Goal: Task Accomplishment & Management: Complete application form

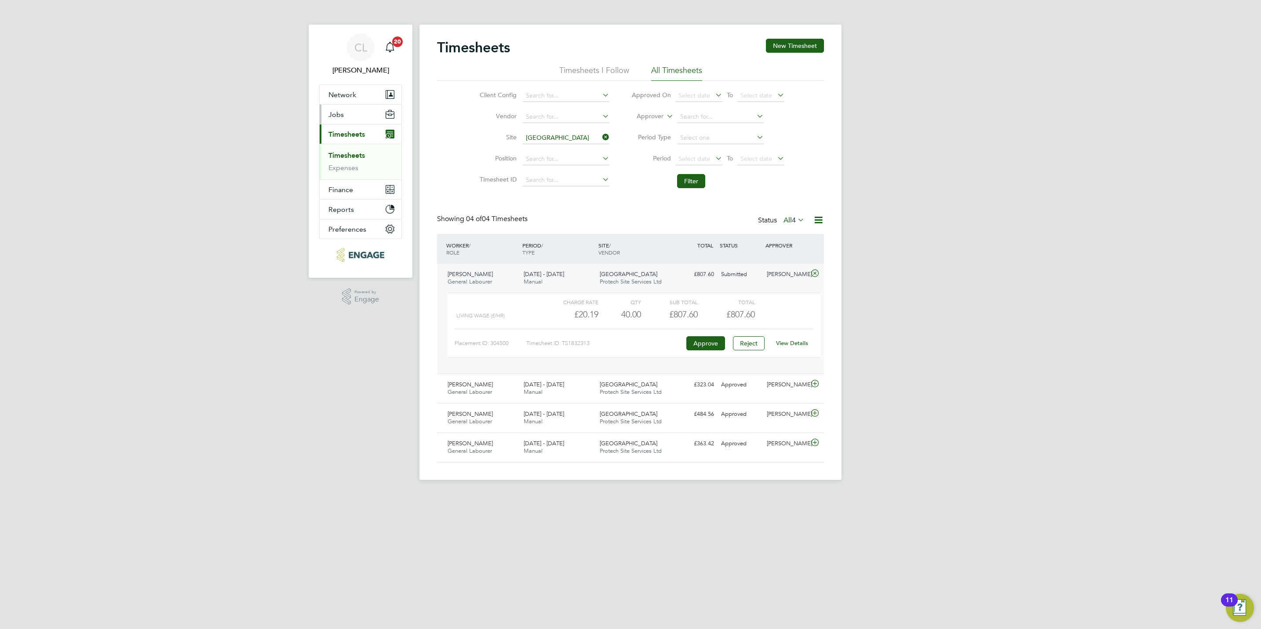
click at [338, 115] on span "Jobs" at bounding box center [335, 114] width 15 height 8
click at [341, 141] on li "Positions" at bounding box center [361, 137] width 66 height 12
click at [341, 150] on link "Vacancies" at bounding box center [343, 148] width 31 height 8
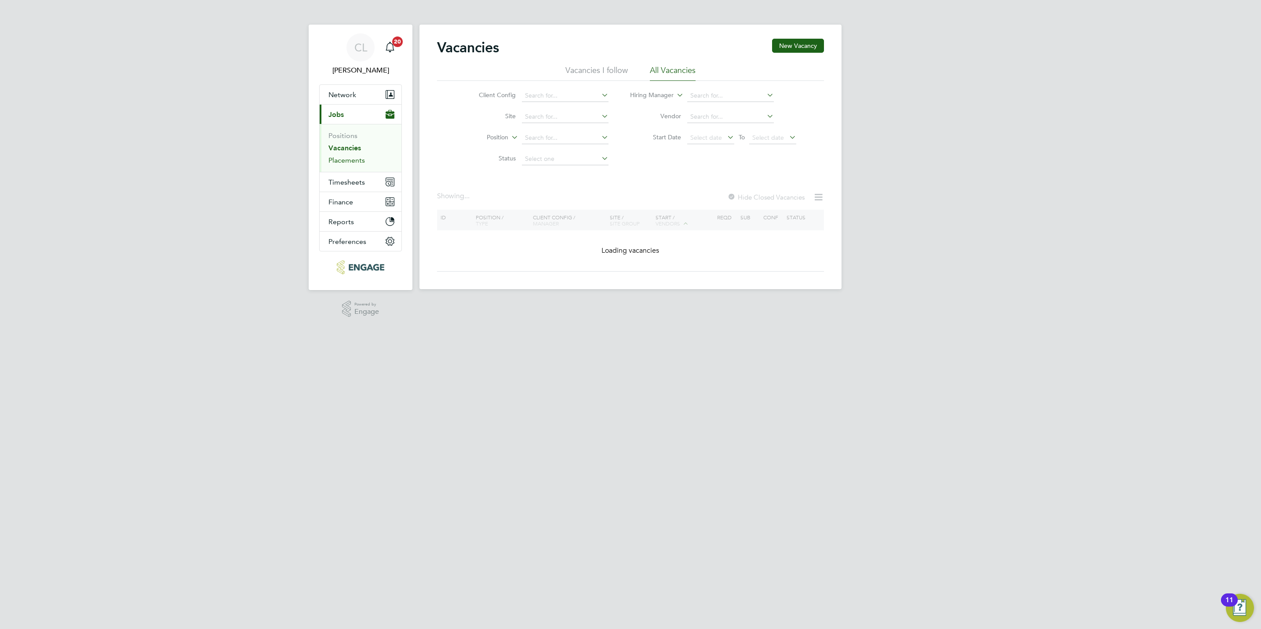
click at [343, 163] on link "Placements" at bounding box center [346, 160] width 36 height 8
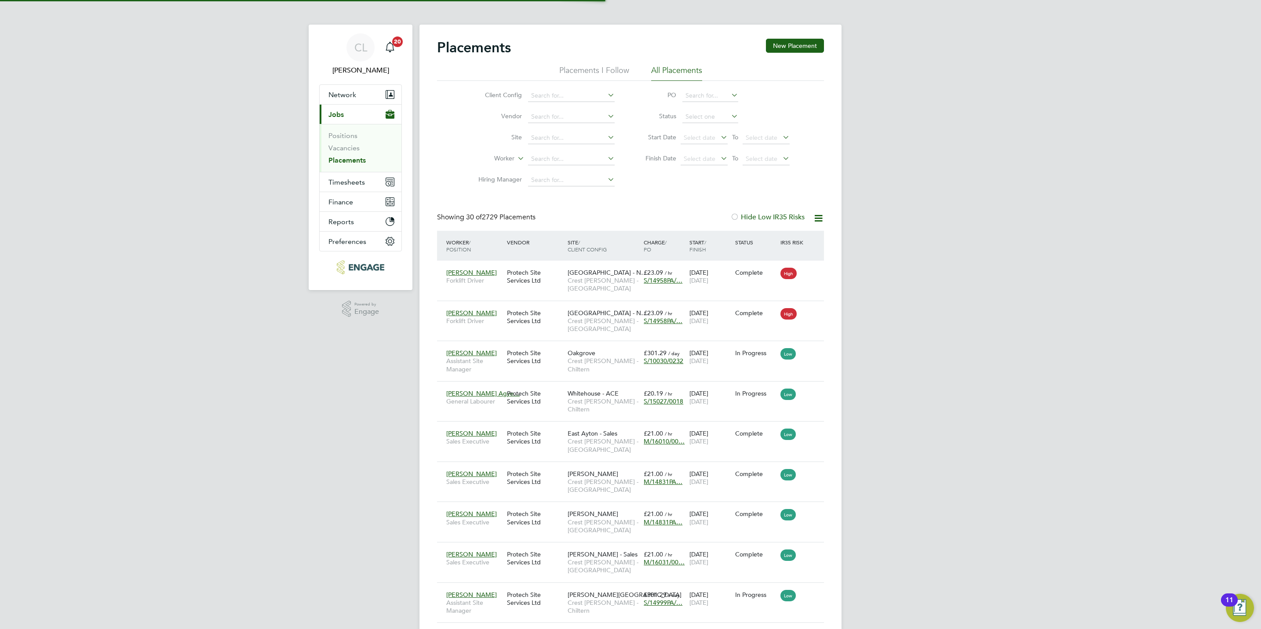
scroll to position [33, 76]
click at [339, 145] on link "Vacancies" at bounding box center [343, 148] width 31 height 8
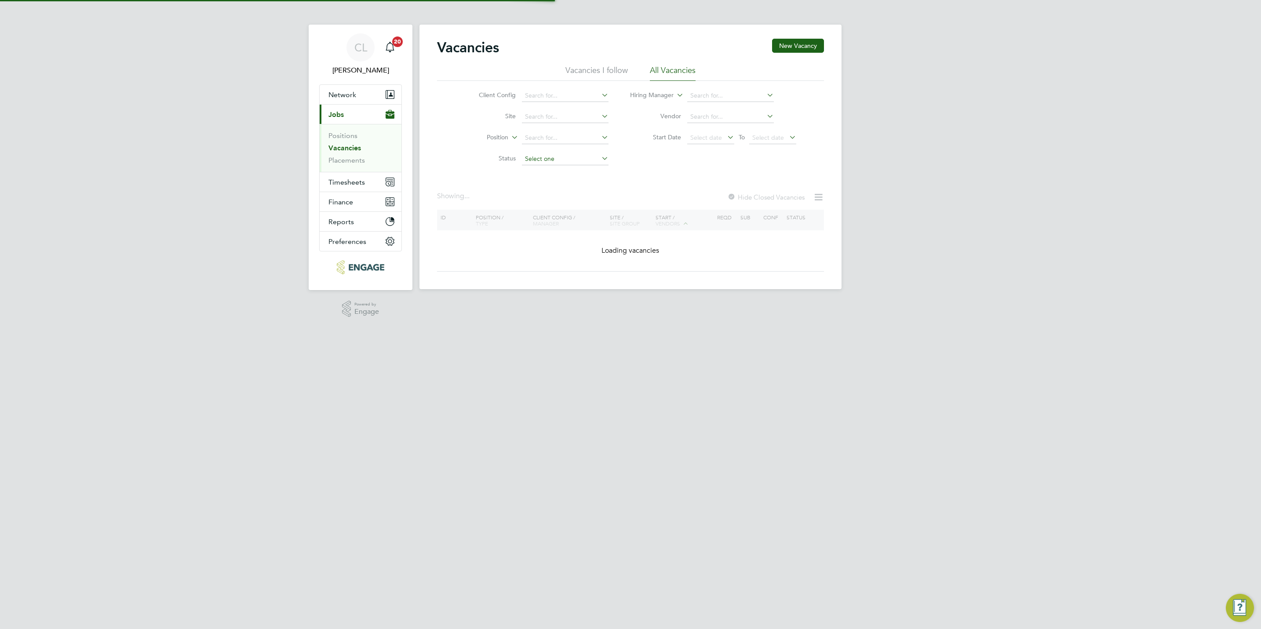
click at [550, 161] on input at bounding box center [565, 159] width 87 height 12
click at [543, 171] on li "Unapproved" at bounding box center [564, 171] width 87 height 11
type input "Unapproved"
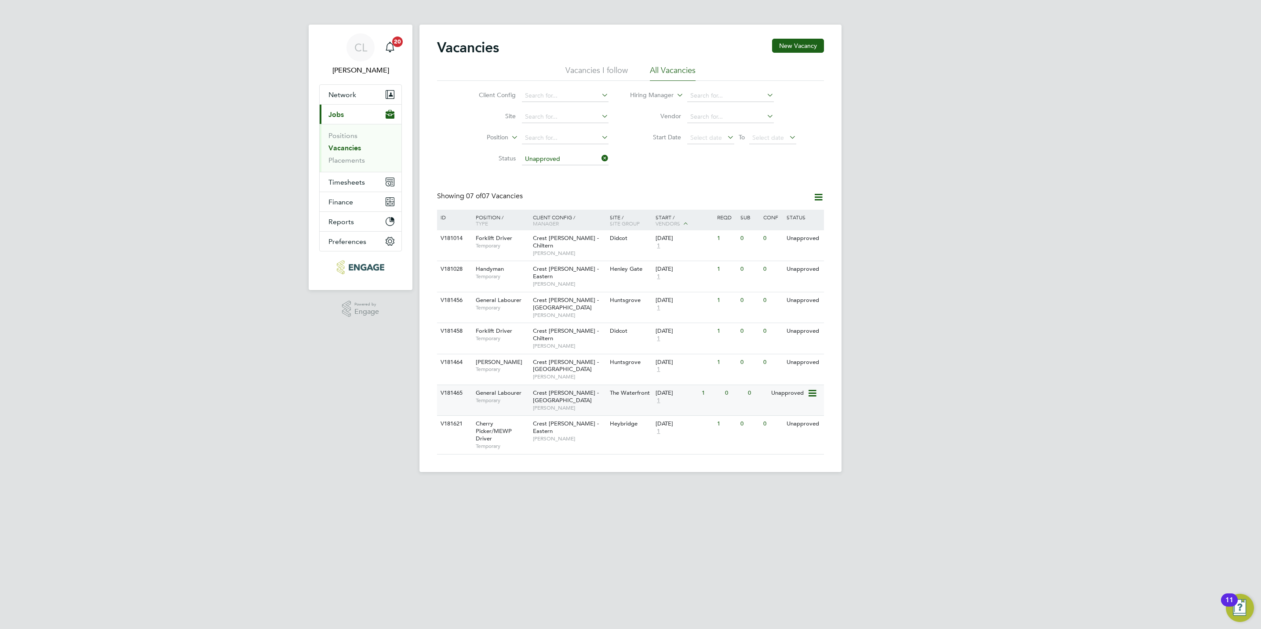
click at [567, 385] on div "Crest [PERSON_NAME] - South West [PERSON_NAME]" at bounding box center [568, 400] width 77 height 30
click at [348, 148] on link "Vacancies" at bounding box center [344, 148] width 33 height 8
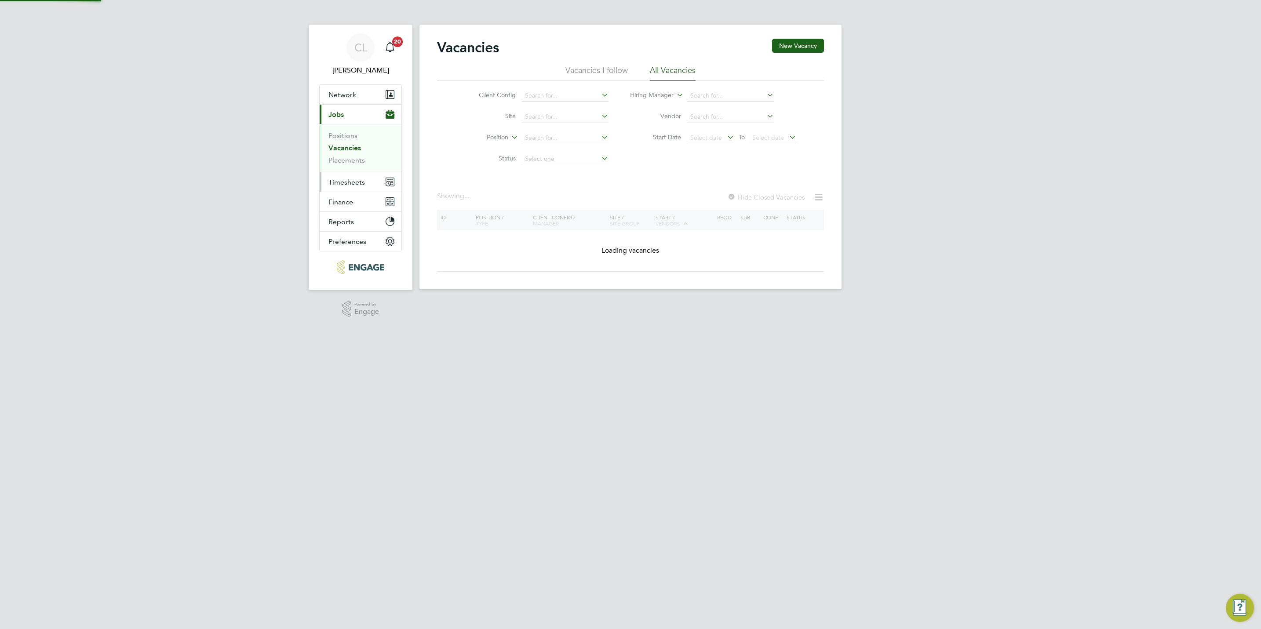
click at [348, 177] on button "Timesheets" at bounding box center [361, 181] width 82 height 19
click at [353, 160] on link "Timesheets" at bounding box center [346, 155] width 36 height 8
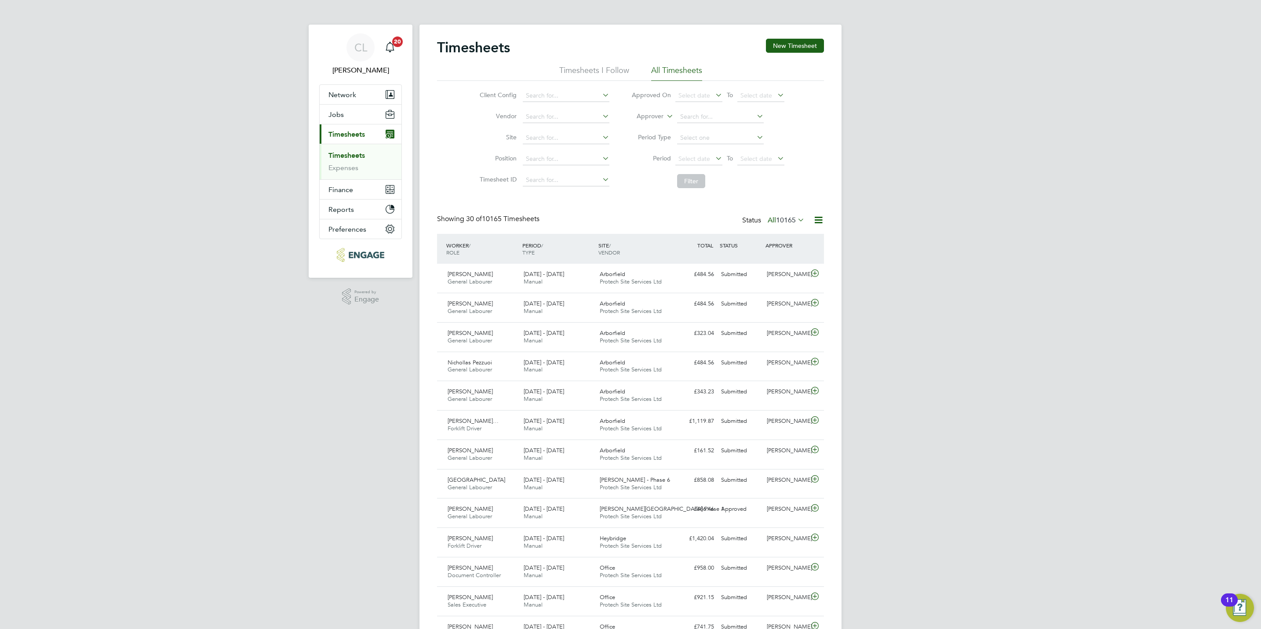
scroll to position [22, 76]
click at [787, 219] on span "10165" at bounding box center [786, 220] width 20 height 9
click at [787, 259] on li "Submitted" at bounding box center [770, 261] width 40 height 12
click at [712, 116] on input at bounding box center [720, 117] width 87 height 12
click at [709, 123] on li "[PERSON_NAME]" at bounding box center [719, 129] width 87 height 12
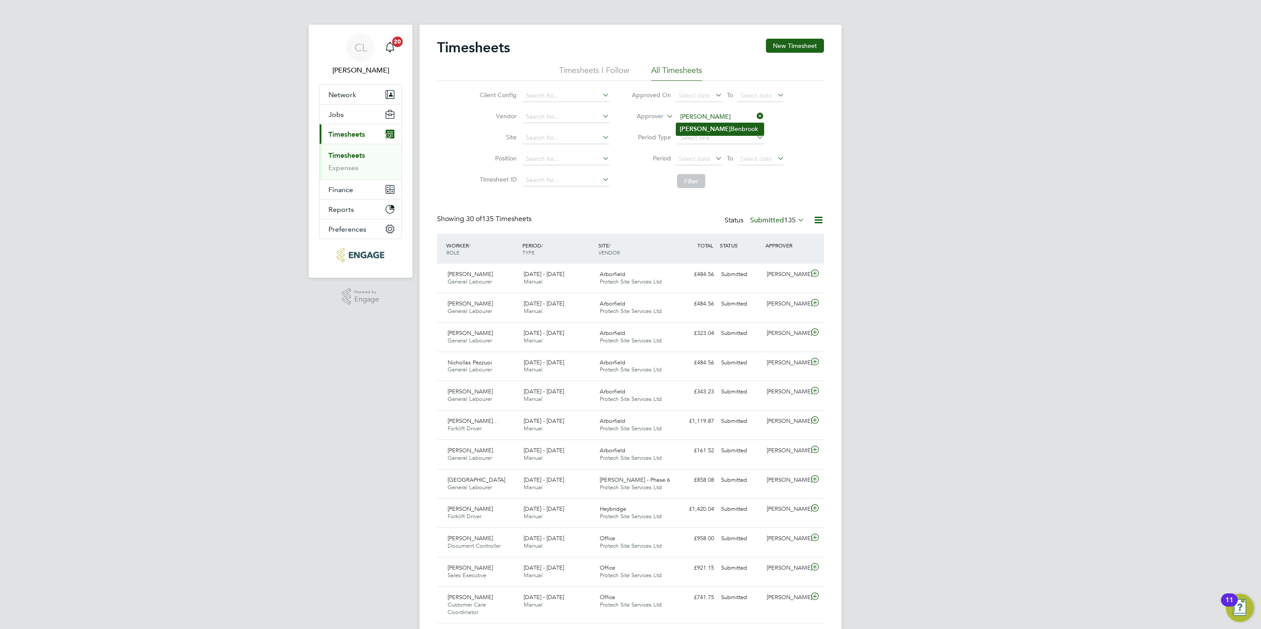
type input "[PERSON_NAME]"
drag, startPoint x: 691, startPoint y: 181, endPoint x: 687, endPoint y: 178, distance: 4.8
click at [687, 179] on button "Filter" at bounding box center [691, 181] width 28 height 14
click at [697, 115] on input at bounding box center [720, 117] width 87 height 12
click at [696, 127] on li "[PERSON_NAME]" at bounding box center [730, 129] width 109 height 12
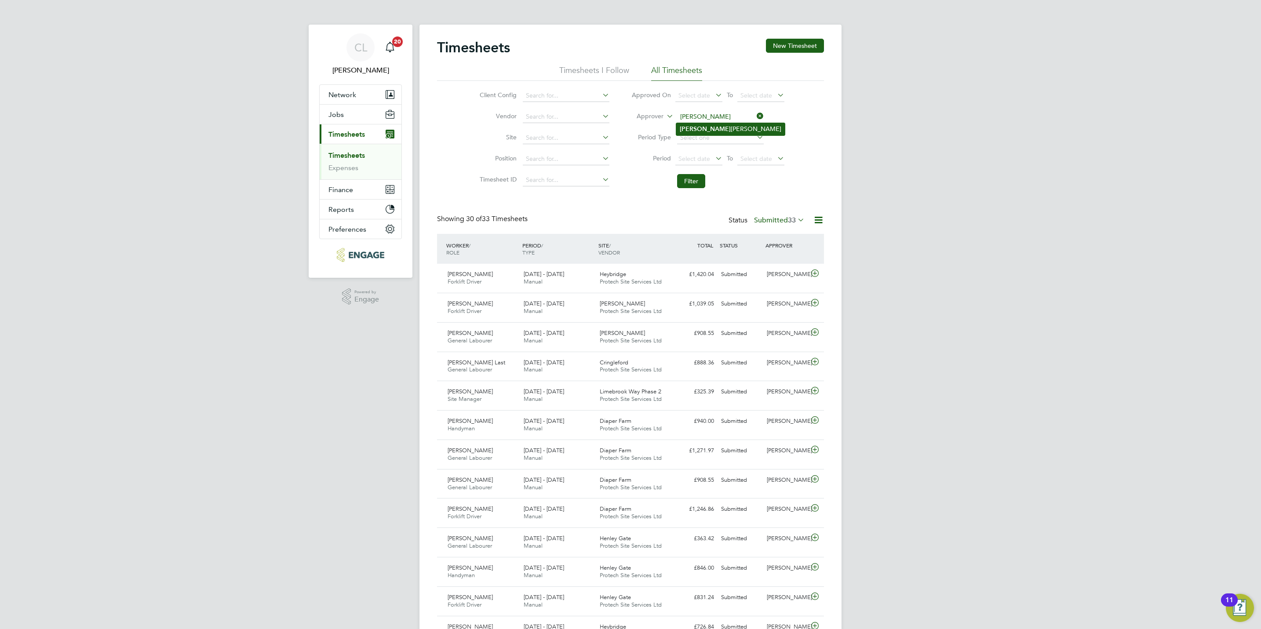
type input "[PERSON_NAME]"
click at [691, 186] on button "Filter" at bounding box center [691, 181] width 28 height 14
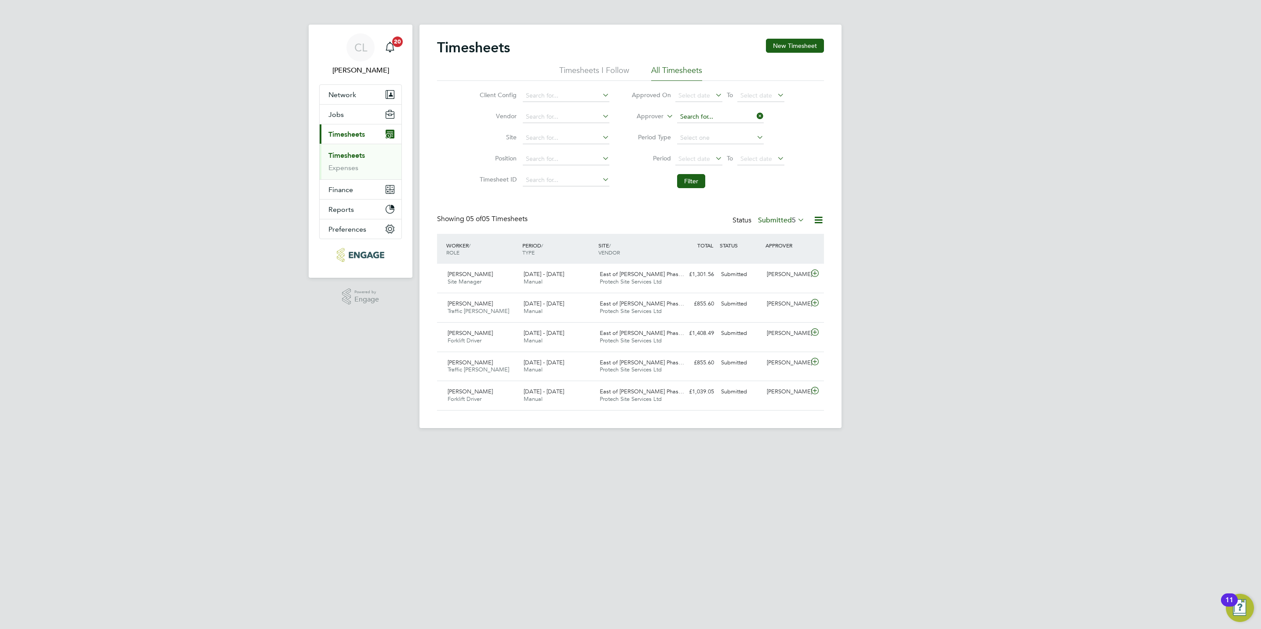
click at [691, 119] on input at bounding box center [720, 117] width 87 height 12
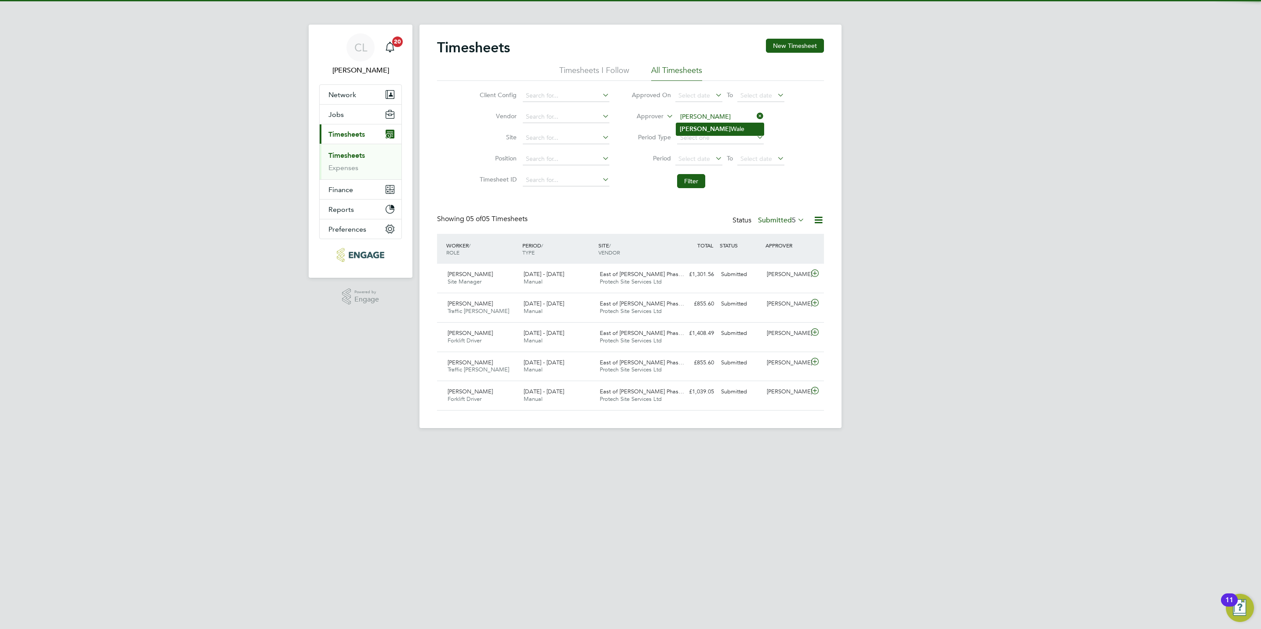
click at [703, 131] on li "[PERSON_NAME]" at bounding box center [719, 129] width 87 height 12
type input "[PERSON_NAME]"
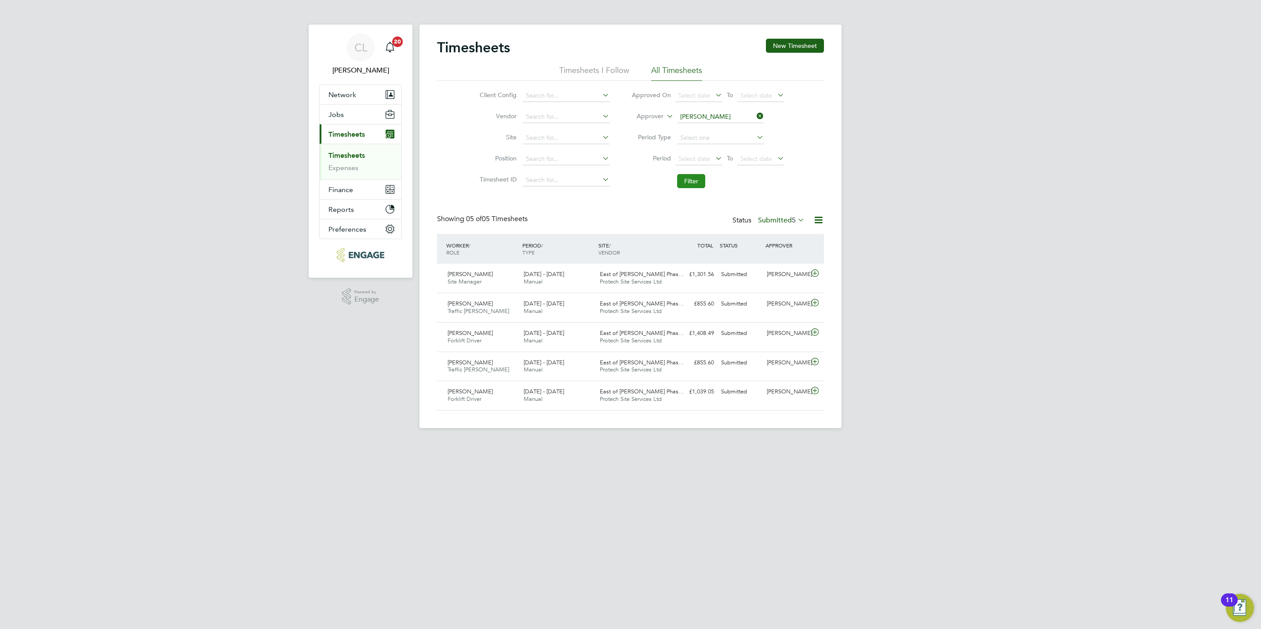
click at [695, 178] on button "Filter" at bounding box center [691, 181] width 28 height 14
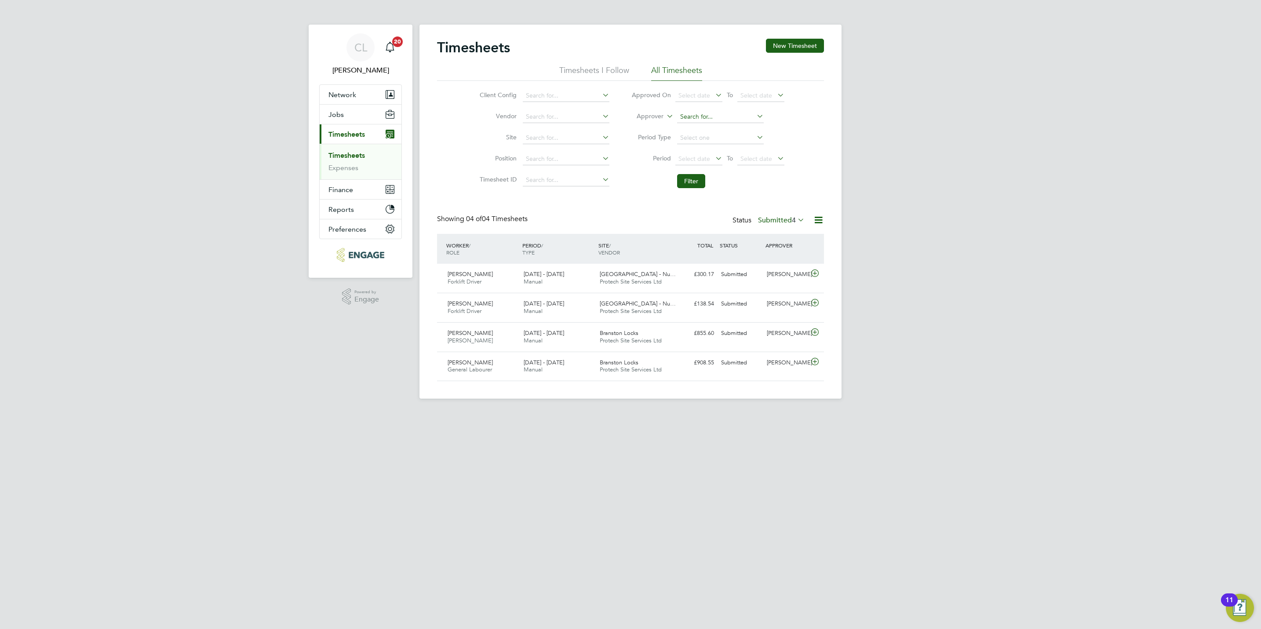
click at [703, 120] on input at bounding box center [720, 117] width 87 height 12
click at [705, 153] on li "[PERSON_NAME]" at bounding box center [730, 153] width 109 height 12
type input "[PERSON_NAME]"
click at [687, 185] on button "Filter" at bounding box center [691, 181] width 28 height 14
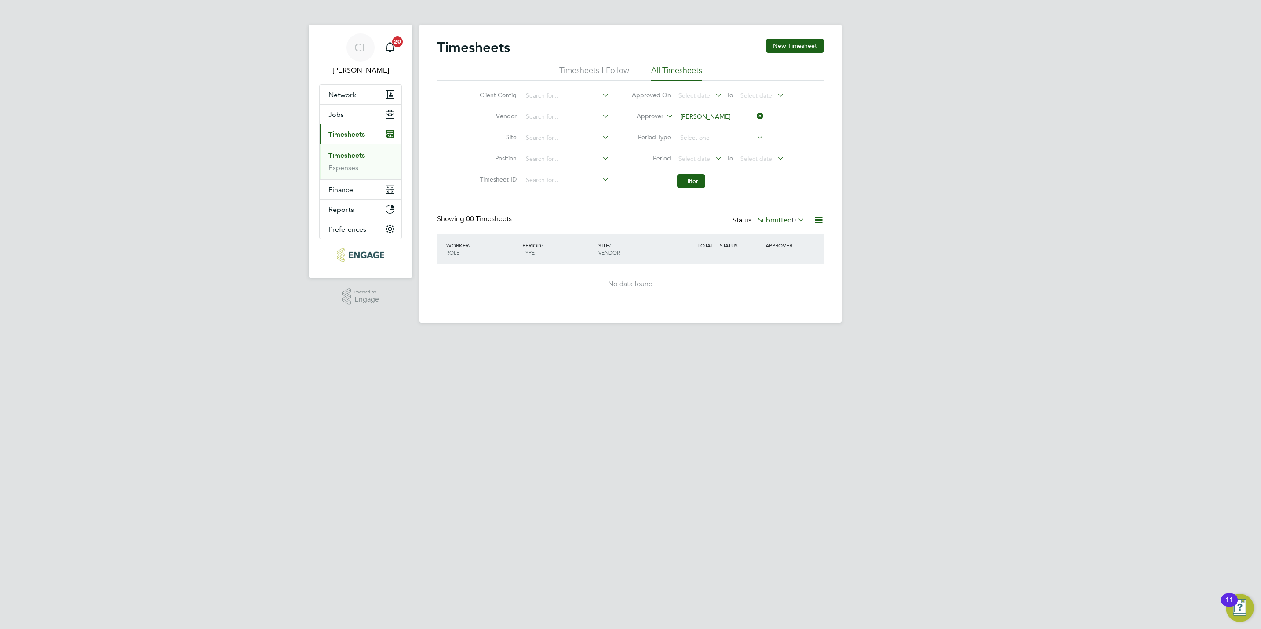
click at [755, 116] on icon at bounding box center [755, 116] width 0 height 12
click at [685, 183] on button "Filter" at bounding box center [691, 181] width 28 height 14
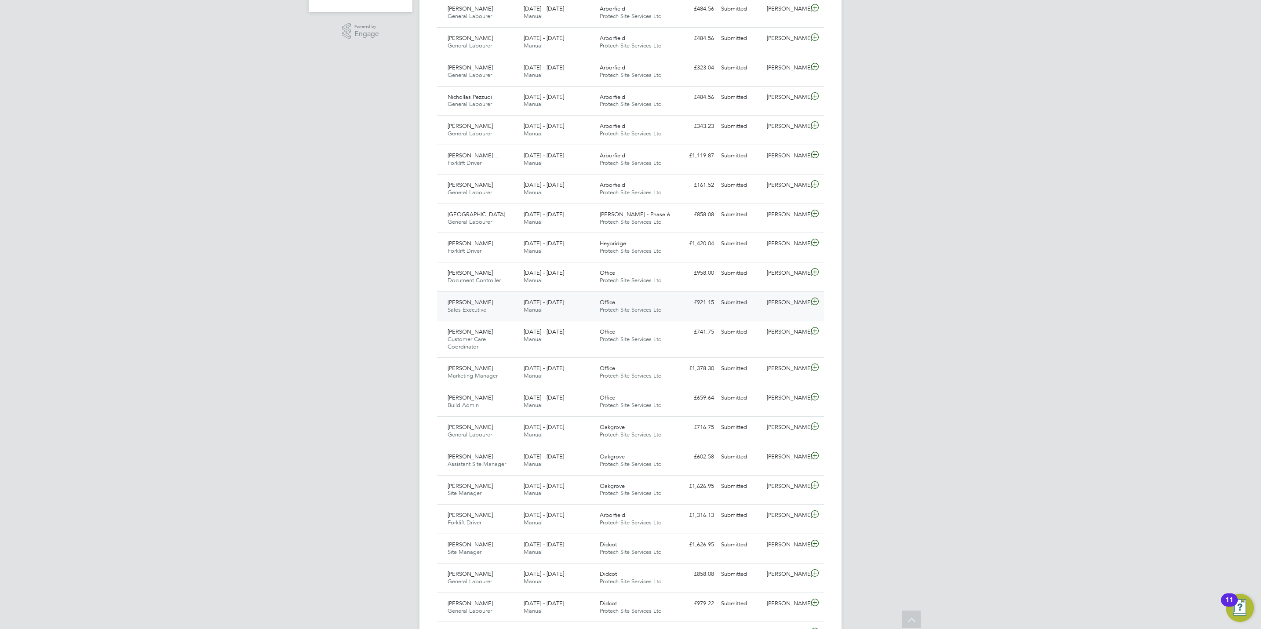
scroll to position [0, 0]
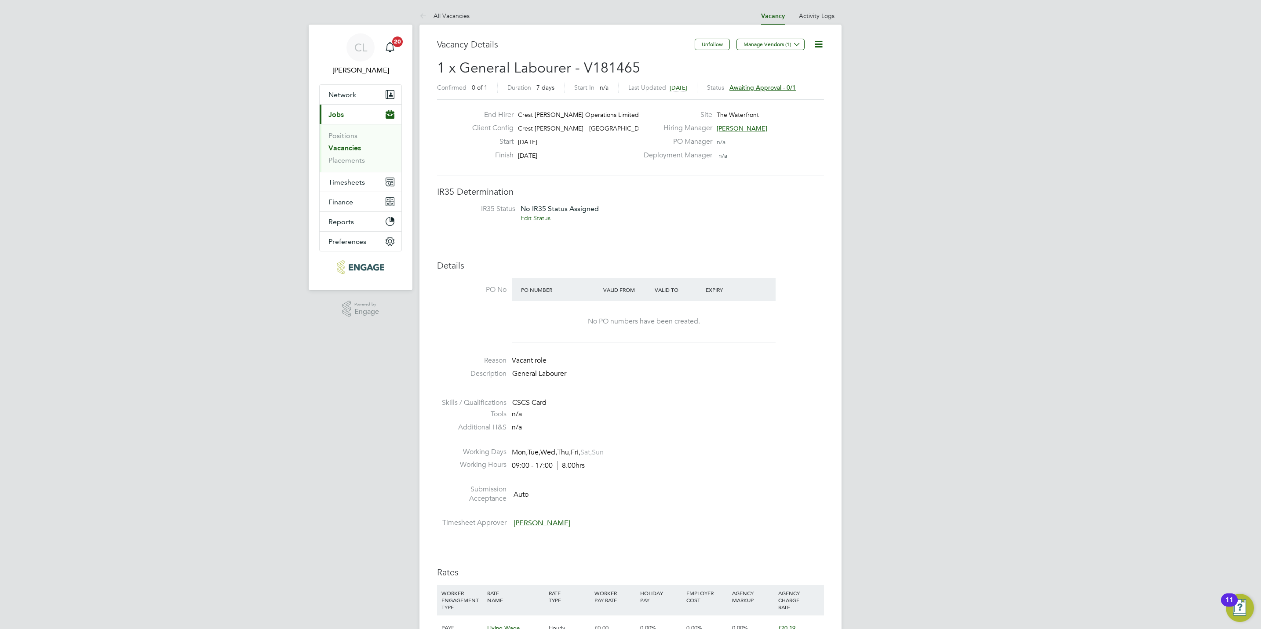
click at [817, 46] on icon at bounding box center [818, 44] width 11 height 11
click at [781, 68] on li "Edit Vacancy" at bounding box center [796, 65] width 51 height 12
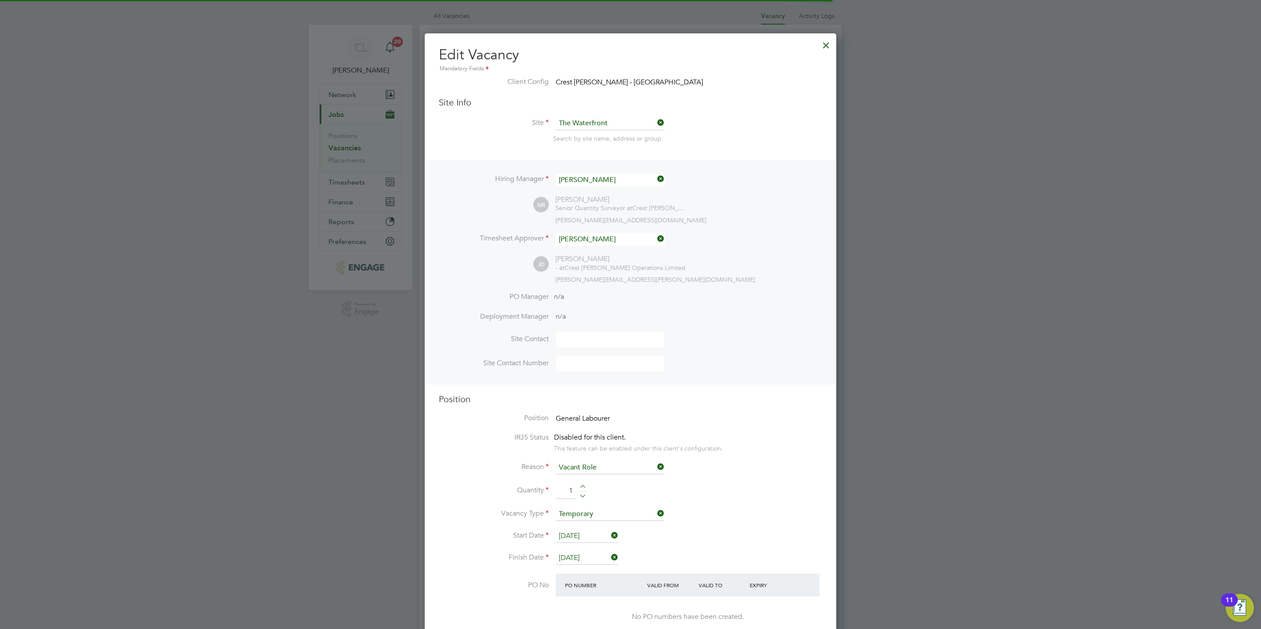
scroll to position [1370, 411]
click at [589, 177] on input "[PERSON_NAME]" at bounding box center [610, 180] width 109 height 13
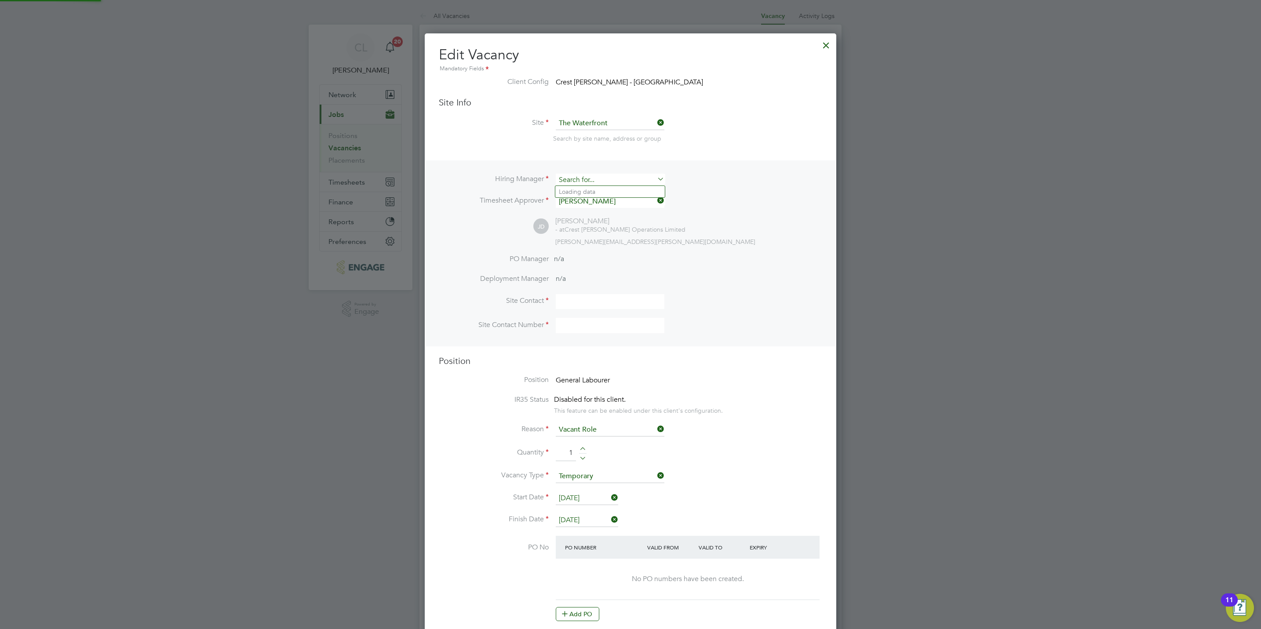
scroll to position [1332, 411]
click at [597, 215] on li "David Hill" at bounding box center [609, 216] width 109 height 12
type input "David Hill"
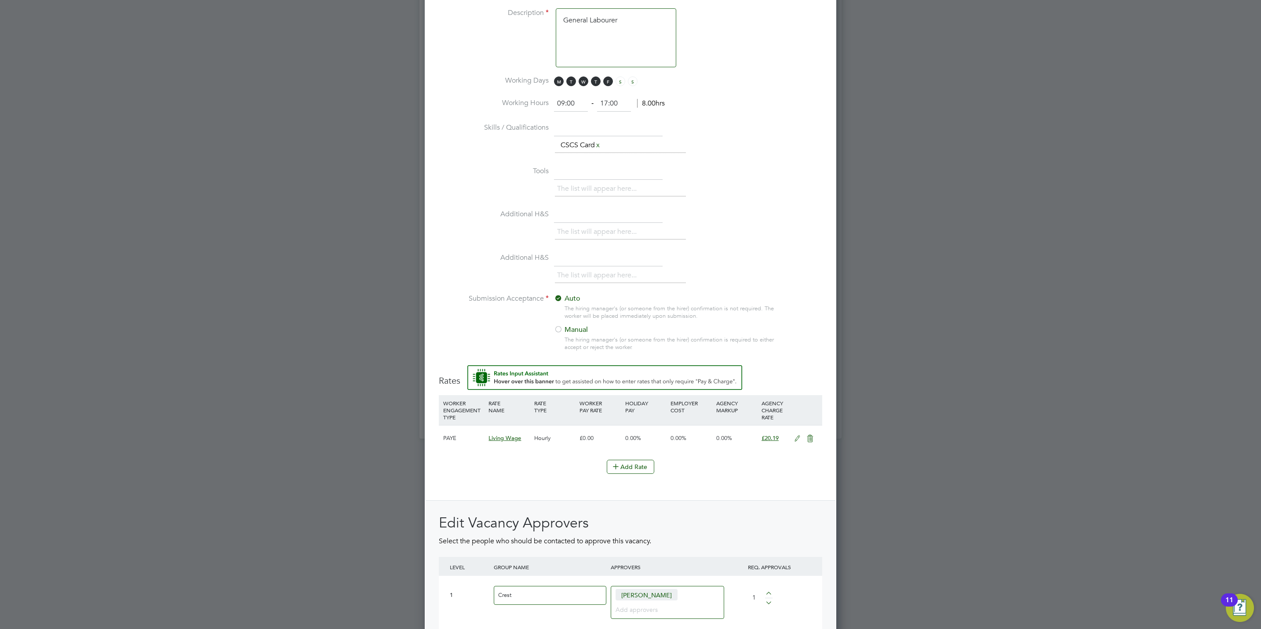
scroll to position [774, 0]
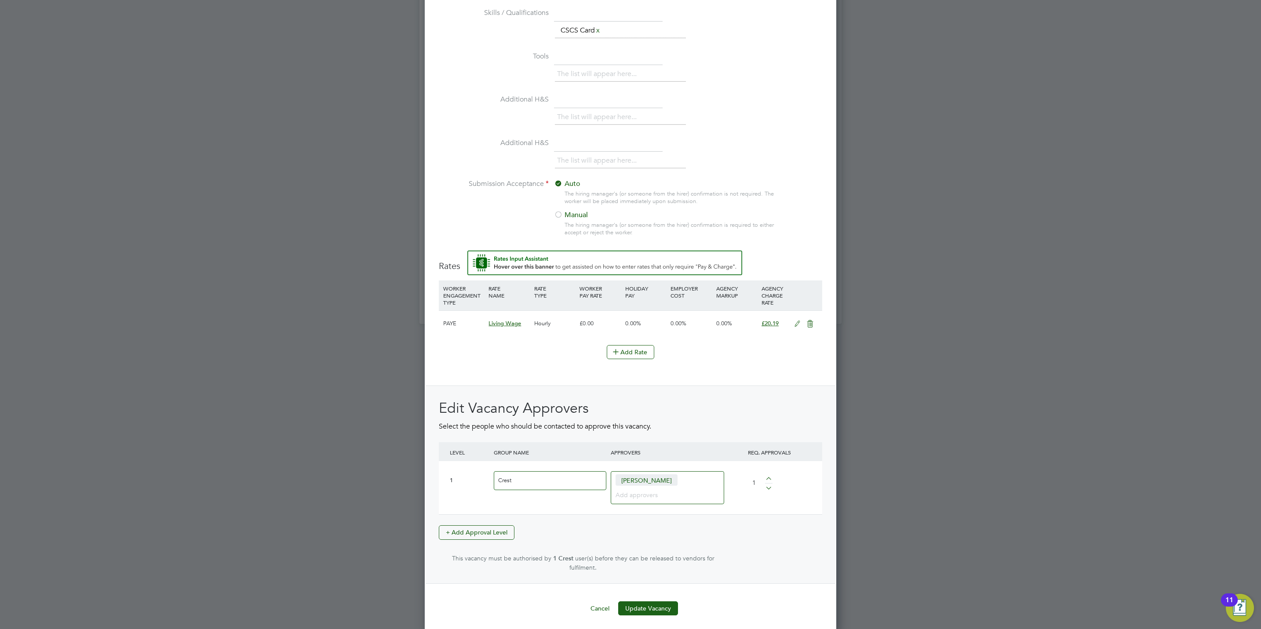
click at [654, 500] on input at bounding box center [663, 494] width 97 height 11
type input "david hill"
click at [668, 616] on button "Update Vacancy" at bounding box center [648, 623] width 60 height 14
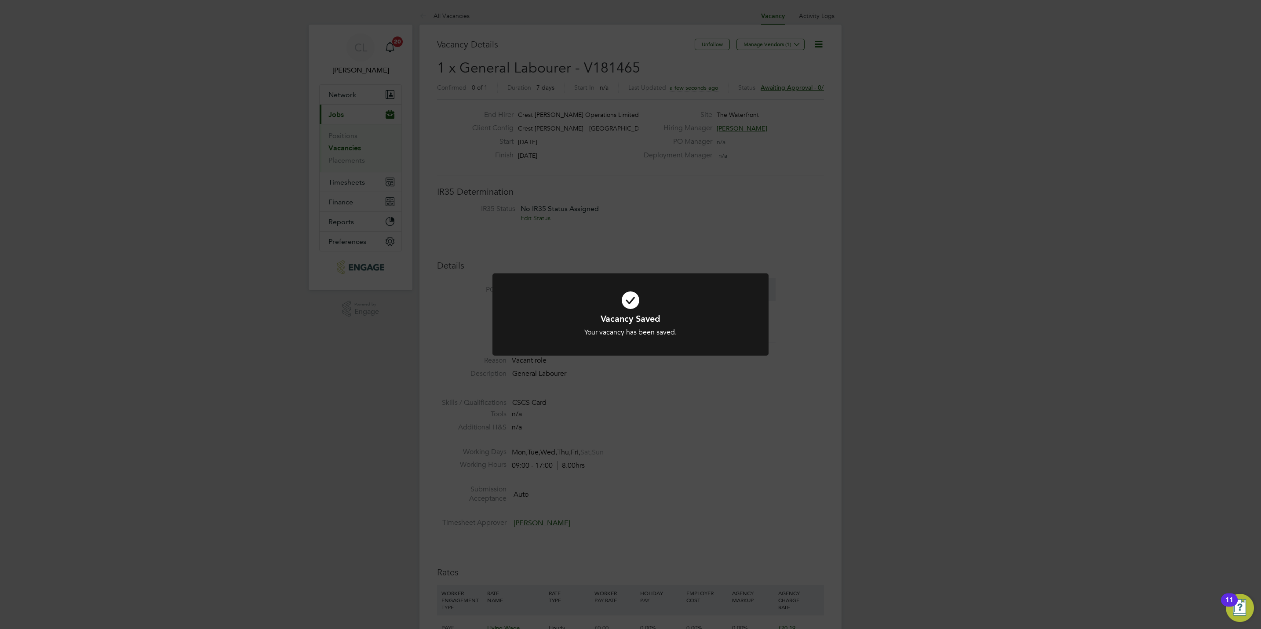
click at [695, 455] on div "Vacancy Saved Your vacancy has been saved. Cancel Okay" at bounding box center [630, 314] width 1261 height 629
